Goal: Book appointment/travel/reservation

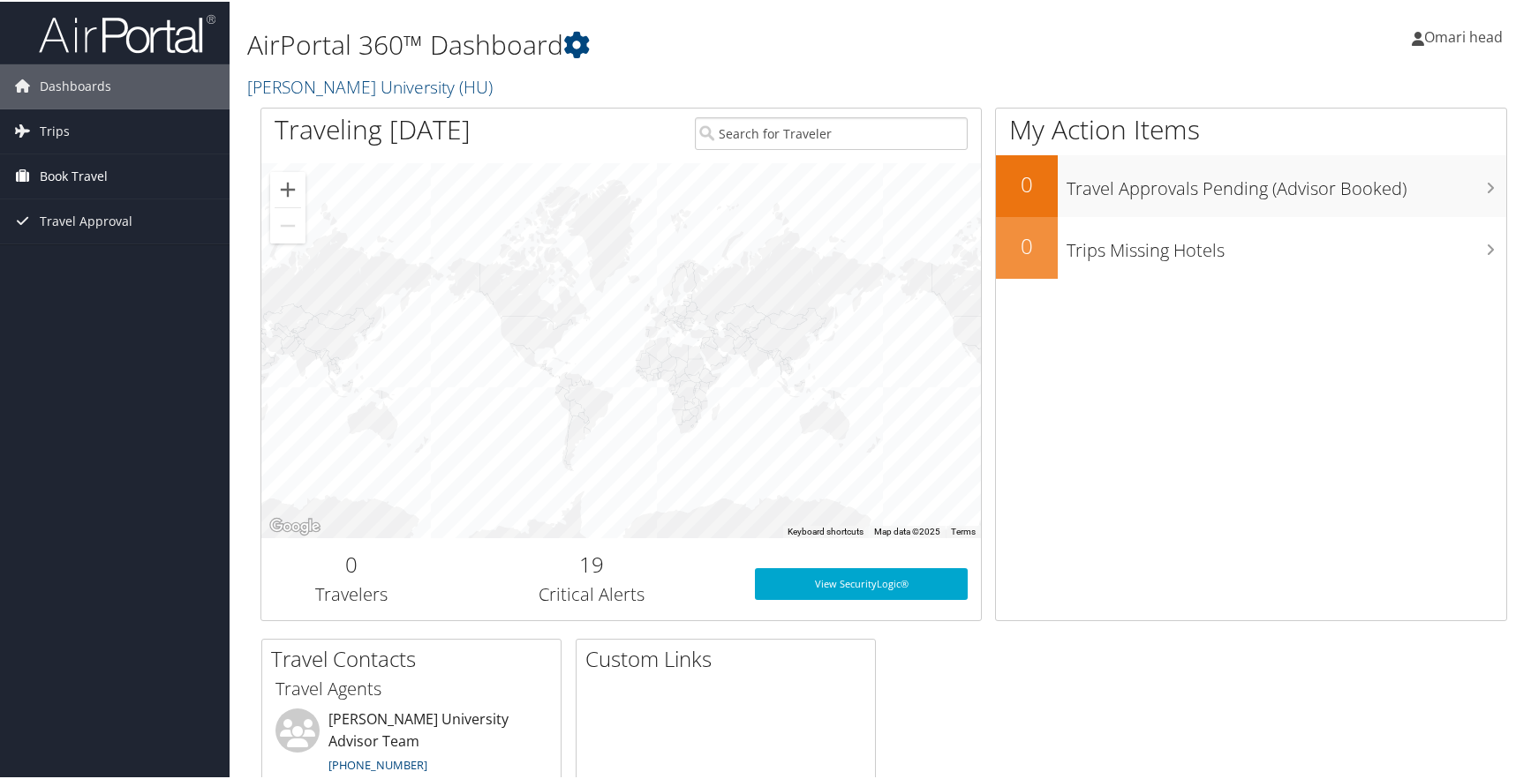
click at [74, 177] on span "Book Travel" at bounding box center [74, 175] width 68 height 44
click at [77, 239] on link "Book/Manage Online Trips" at bounding box center [115, 236] width 230 height 26
click at [95, 235] on link "Book/Manage Online Trips" at bounding box center [115, 236] width 230 height 26
